Goal: Check status

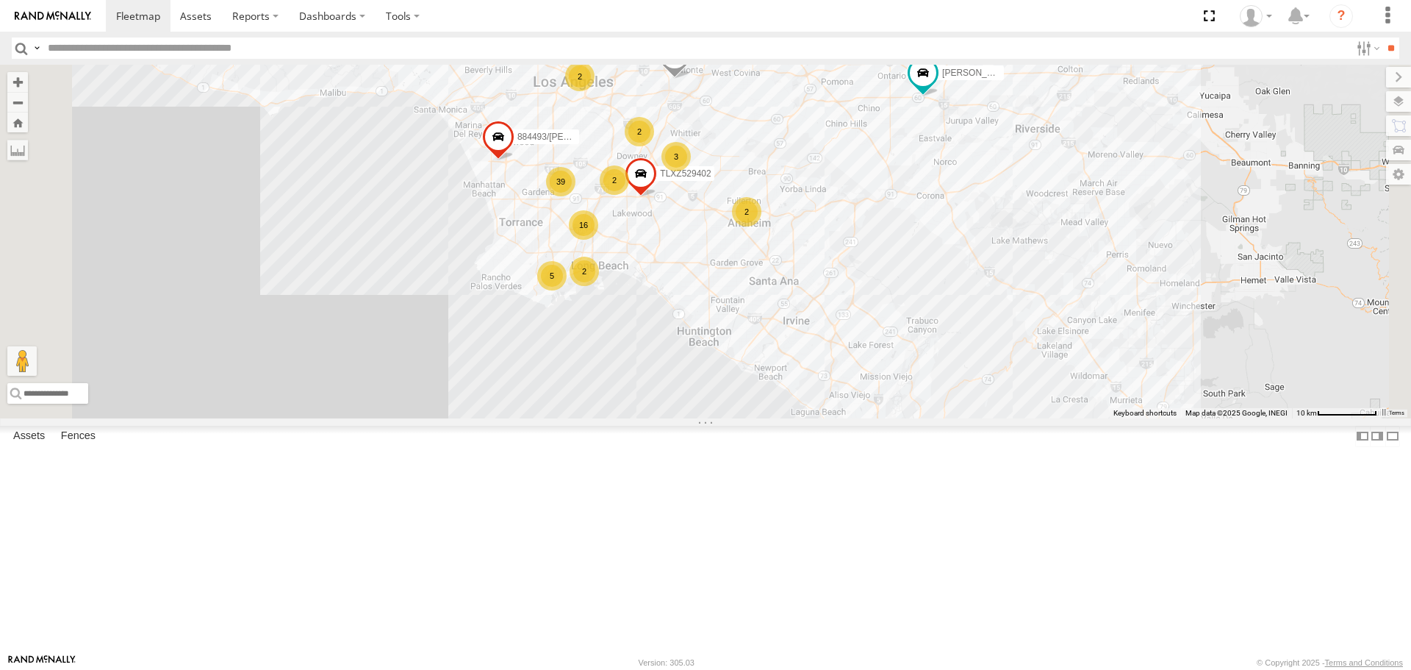
drag, startPoint x: 697, startPoint y: 309, endPoint x: 772, endPoint y: 259, distance: 90.5
click at [772, 259] on div "TAXZ467188 [PERSON_NAME]/T-1628 [PERSON_NAME]/T-1667 [PERSON_NAME]/T-1622 TLXZ5…" at bounding box center [705, 241] width 1411 height 353
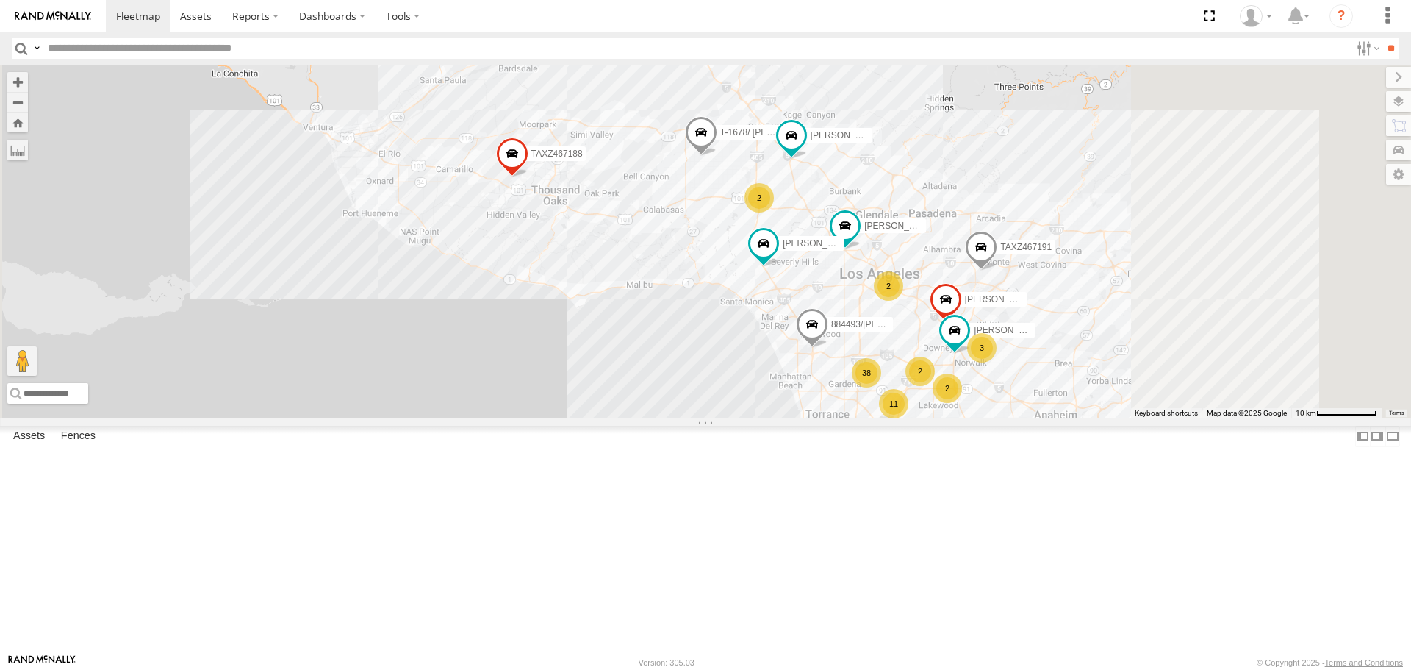
drag, startPoint x: 1134, startPoint y: 412, endPoint x: 727, endPoint y: 215, distance: 451.4
click at [727, 215] on div "TAXZ467188 [PERSON_NAME]/T-1628 TAXZ465578 11 38 LARS/T-1623 884493/[PERSON_NAM…" at bounding box center [705, 241] width 1411 height 353
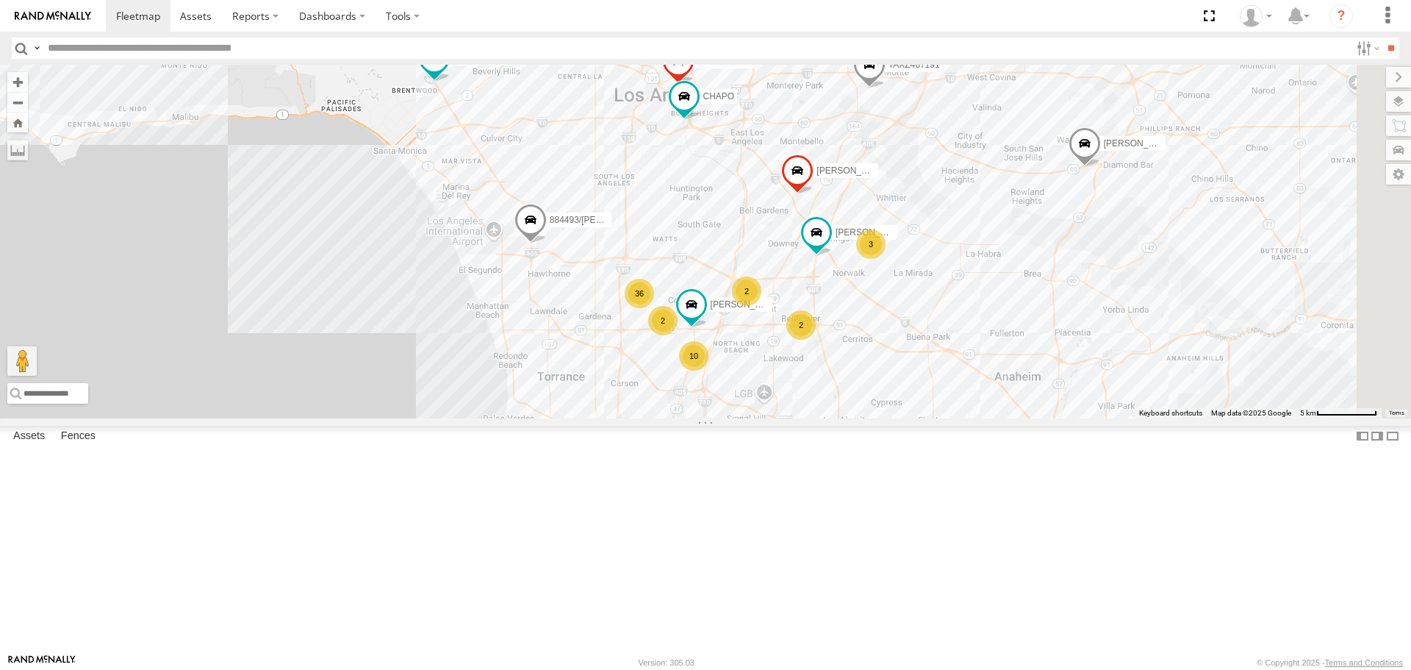
drag, startPoint x: 1099, startPoint y: 434, endPoint x: 843, endPoint y: 296, distance: 290.8
click at [845, 297] on div "TAXZ467188 [PERSON_NAME]/T-1628 TAXZ465578 [PERSON_NAME]/T-1623 884493/[PERSON_…" at bounding box center [705, 241] width 1411 height 353
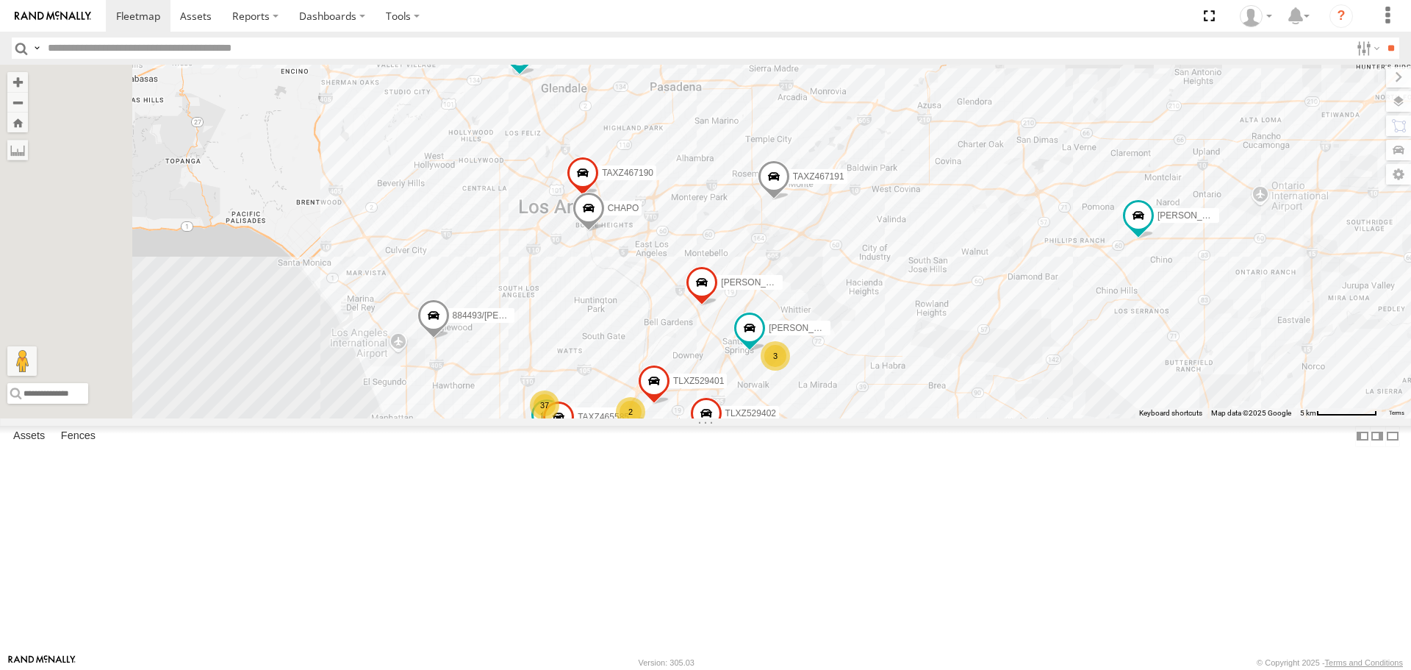
drag, startPoint x: 582, startPoint y: 453, endPoint x: 609, endPoint y: 372, distance: 85.6
click at [609, 372] on div "[PERSON_NAME]/T-1625 [PERSON_NAME]/T-1623 [PERSON_NAME]/T-1627 TAXZ467188 88449…" at bounding box center [705, 241] width 1411 height 353
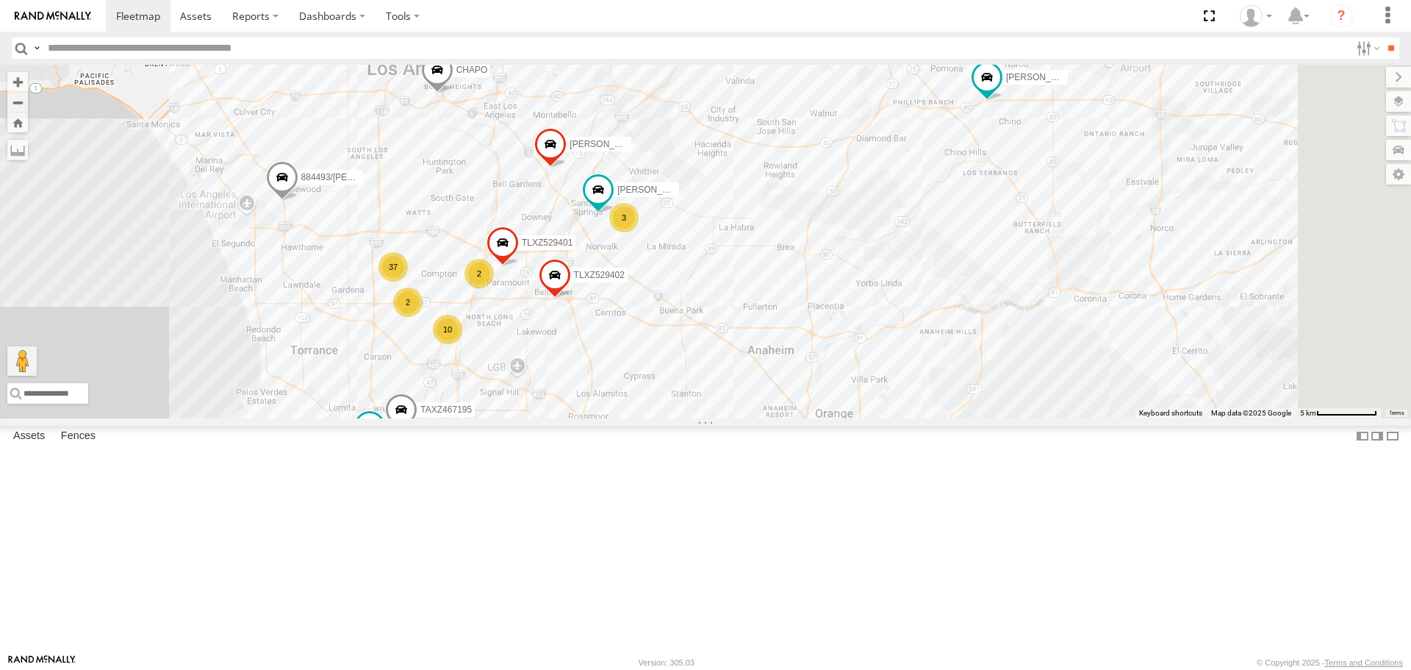
drag, startPoint x: 625, startPoint y: 343, endPoint x: 540, endPoint y: 237, distance: 135.9
click at [540, 237] on div "[PERSON_NAME]/T-1625 [PERSON_NAME]/T-1623 [PERSON_NAME]/T-1627 TAXZ467188 88449…" at bounding box center [705, 241] width 1411 height 353
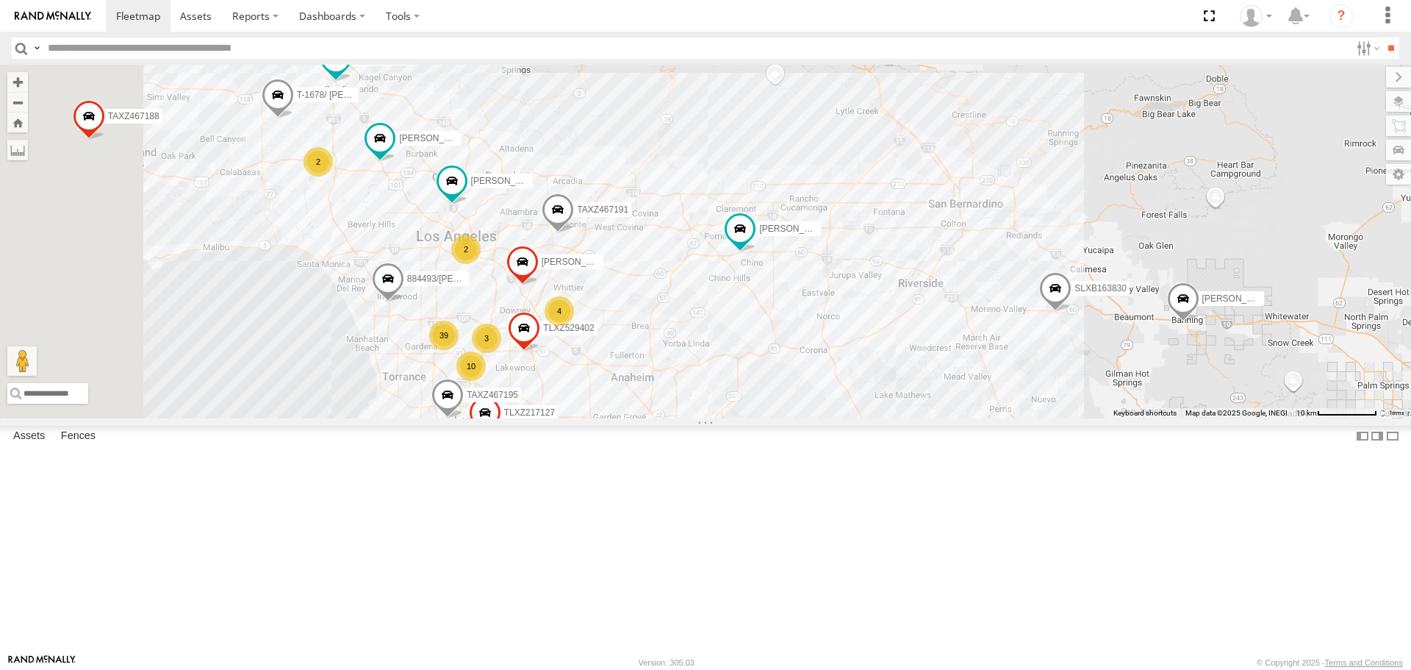
drag, startPoint x: 598, startPoint y: 369, endPoint x: 701, endPoint y: 424, distance: 116.1
click at [512, 284] on span "884493/[PERSON_NAME]" at bounding box center [459, 278] width 104 height 10
